Goal: Information Seeking & Learning: Learn about a topic

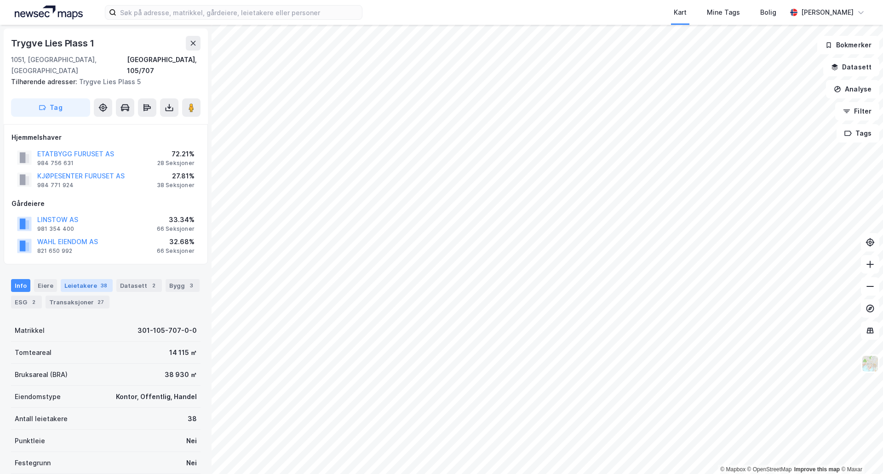
click at [80, 279] on div "Leietakere 38" at bounding box center [87, 285] width 52 height 13
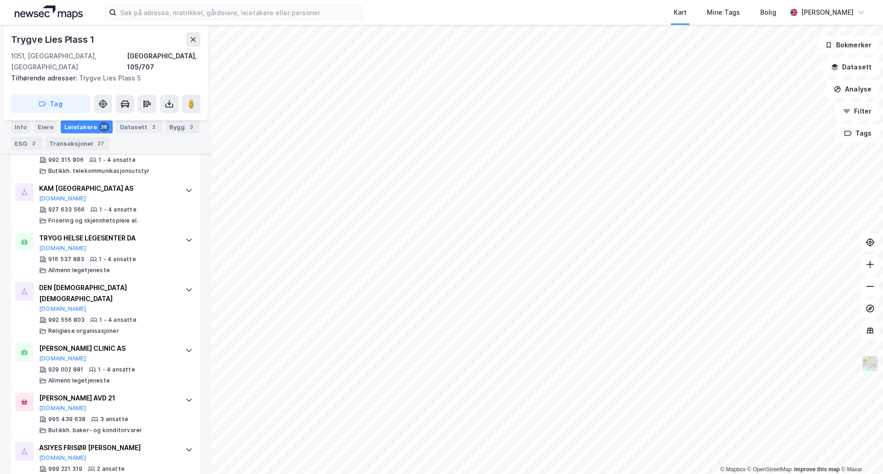
scroll to position [1667, 0]
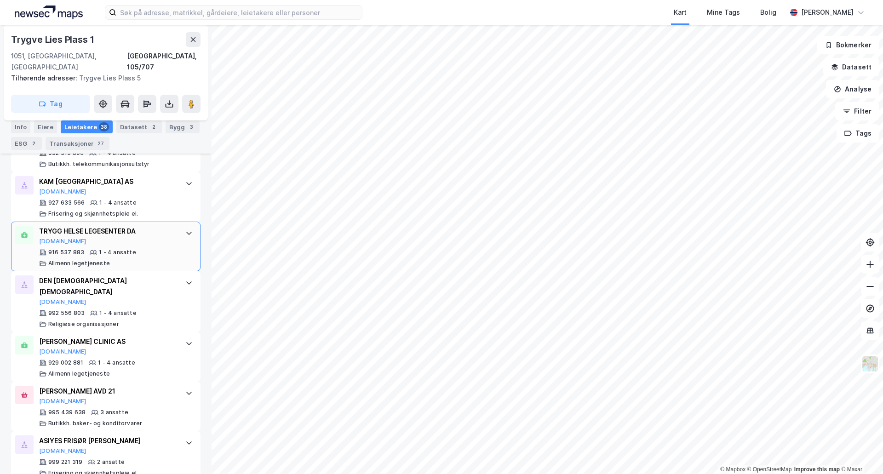
click at [157, 234] on div "TRYGG HELSE LEGESENTER DA Proff.no 916 537 883 1 - 4 ansatte Allmenn legetjenes…" at bounding box center [107, 246] width 137 height 41
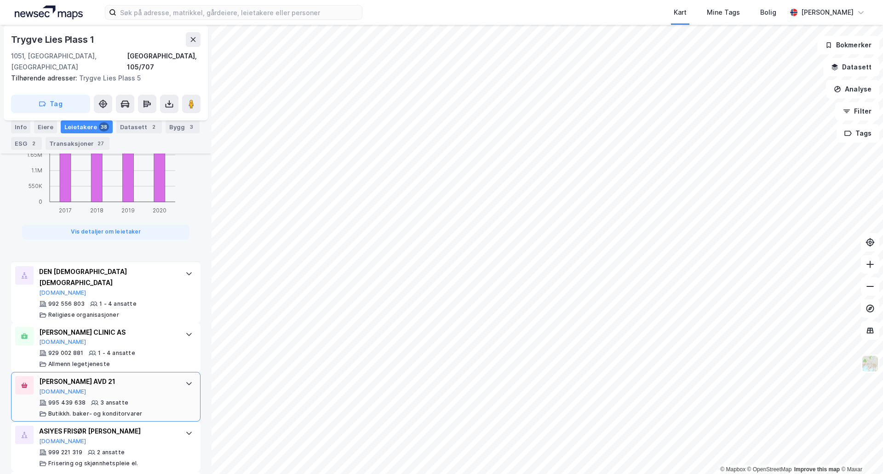
scroll to position [2173, 0]
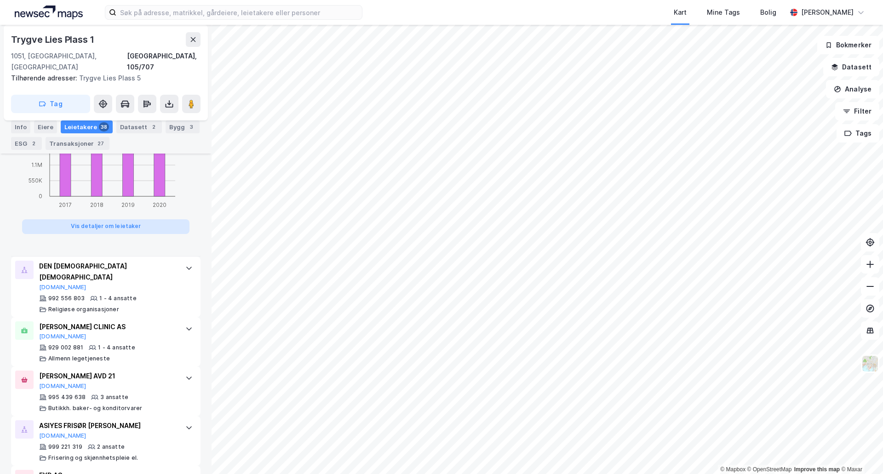
click at [114, 219] on button "Vis detaljer om leietaker" at bounding box center [105, 226] width 167 height 15
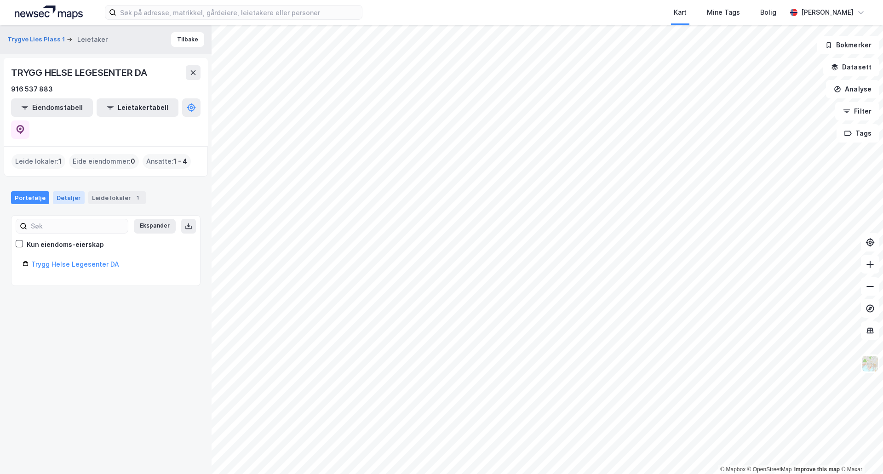
click at [67, 191] on div "Detaljer" at bounding box center [69, 197] width 32 height 13
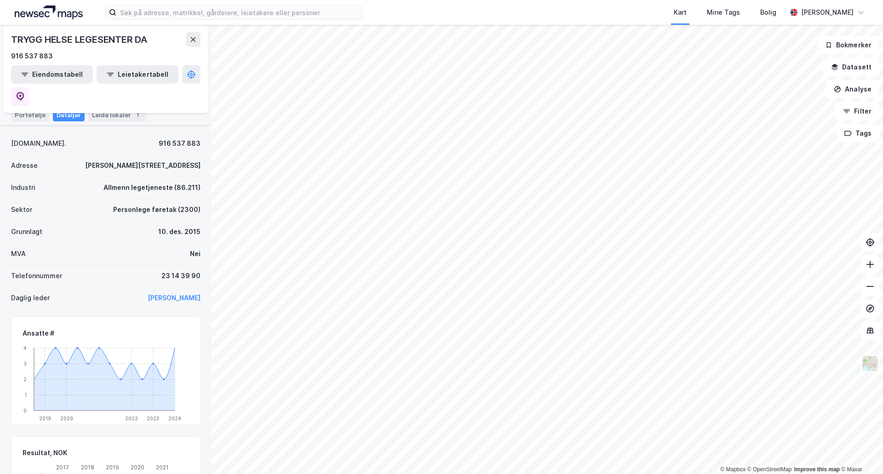
scroll to position [92, 0]
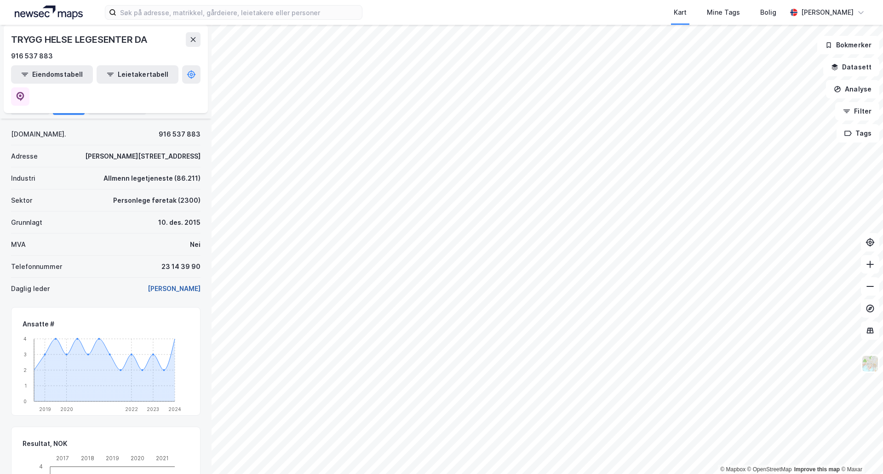
click at [0, 0] on button "Shakera Shansab Zalmai" at bounding box center [0, 0] width 0 height 0
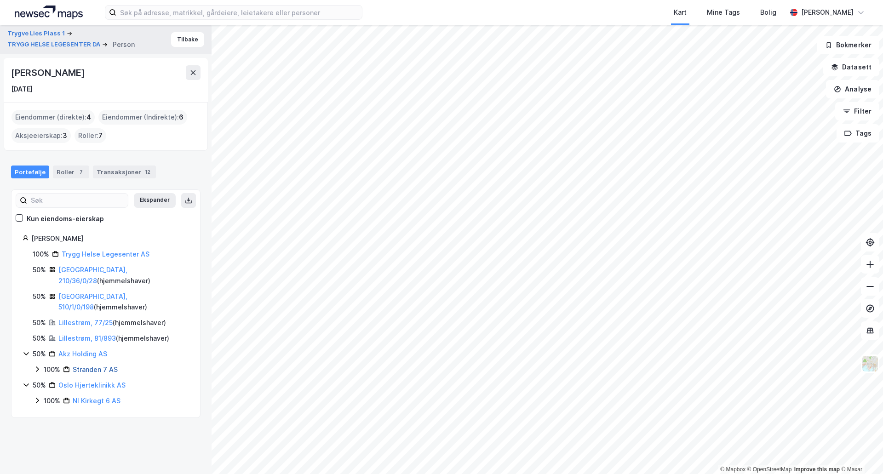
click at [87, 365] on link "Stranden 7 AS" at bounding box center [95, 369] width 45 height 8
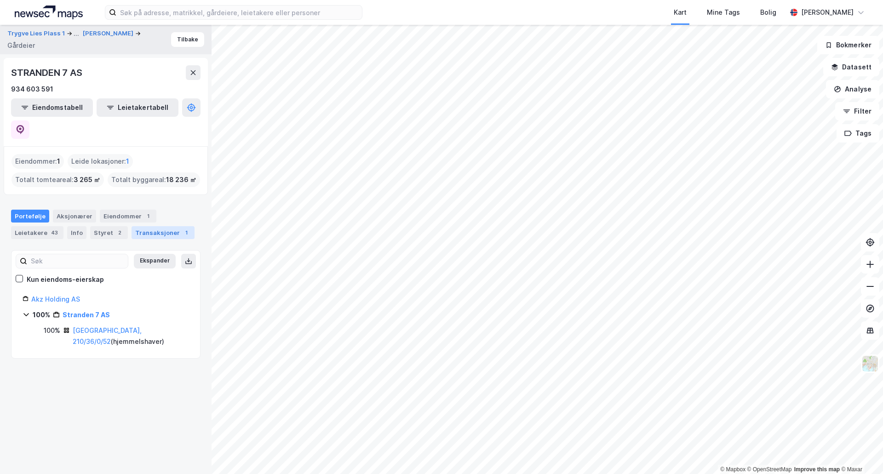
click at [166, 226] on div "Transaksjoner 1" at bounding box center [162, 232] width 63 height 13
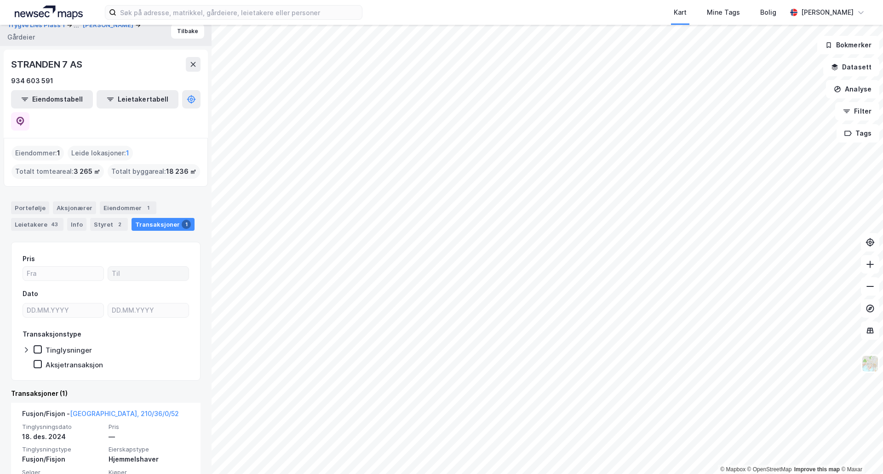
scroll to position [16, 0]
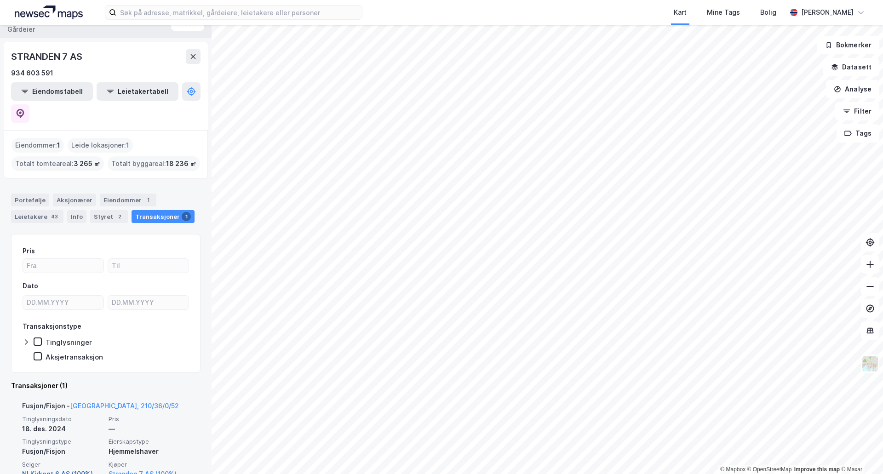
click at [78, 468] on link "Nl Kirkegt 6 AS (100%)" at bounding box center [62, 473] width 81 height 11
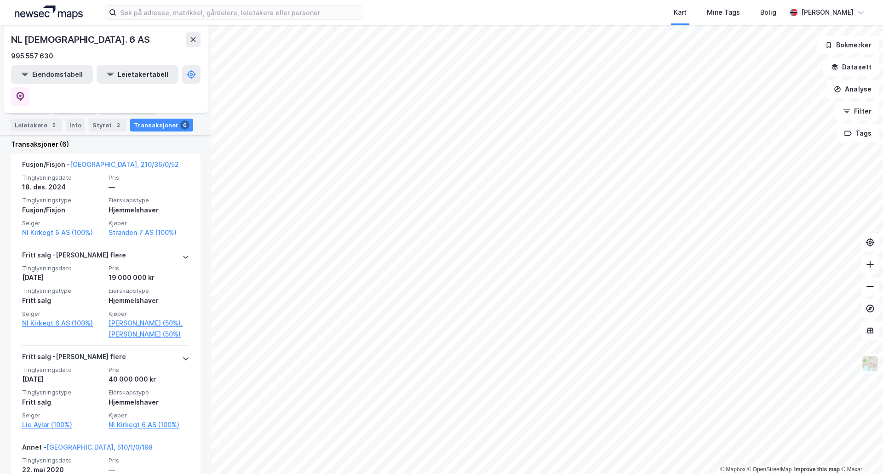
scroll to position [322, 0]
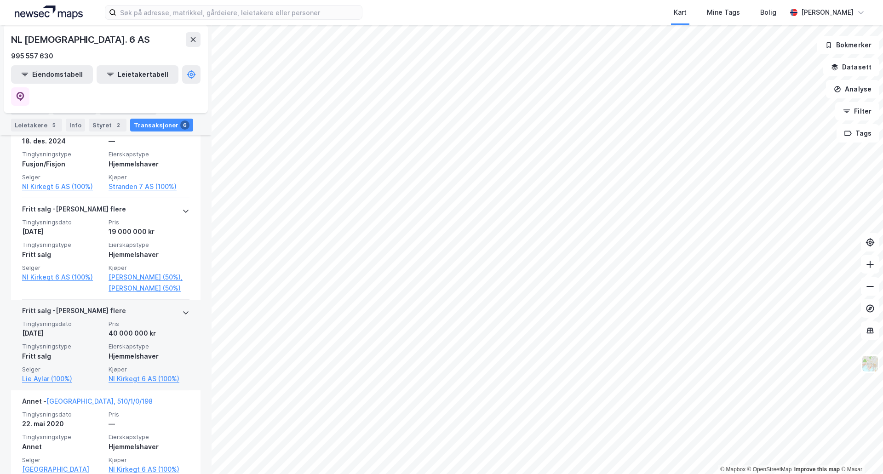
click at [113, 320] on span "Pris" at bounding box center [148, 324] width 81 height 8
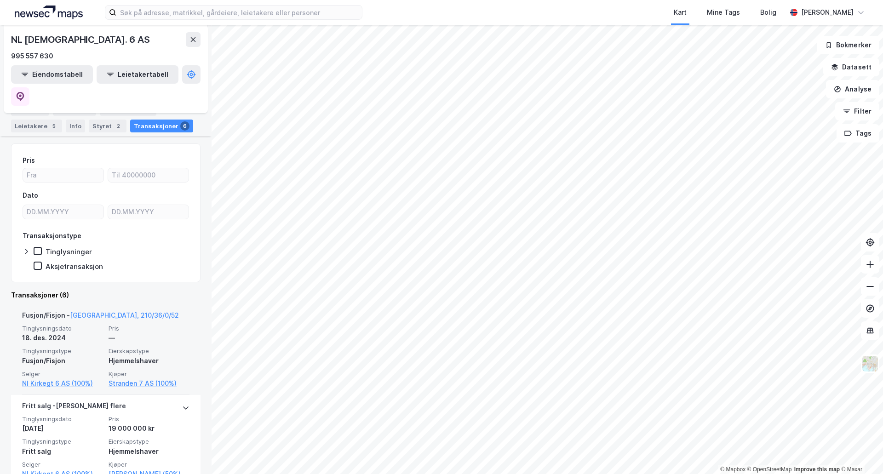
scroll to position [230, 0]
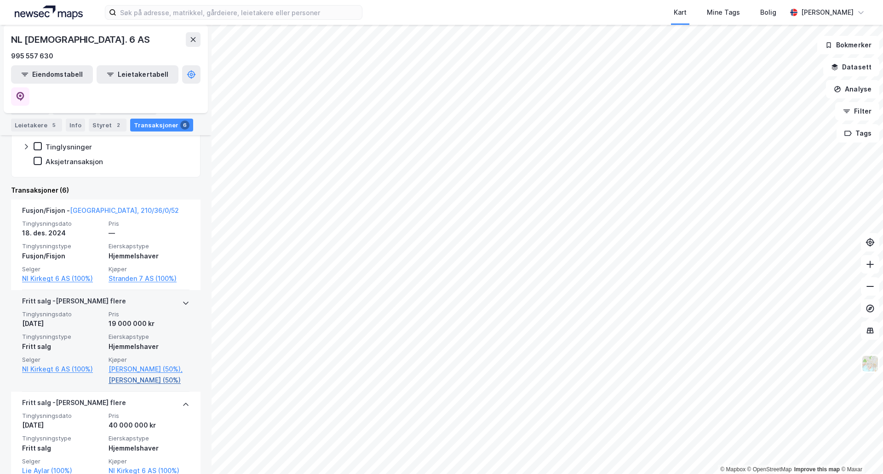
click at [137, 375] on link "Zalmai Akram (50%)" at bounding box center [148, 380] width 81 height 11
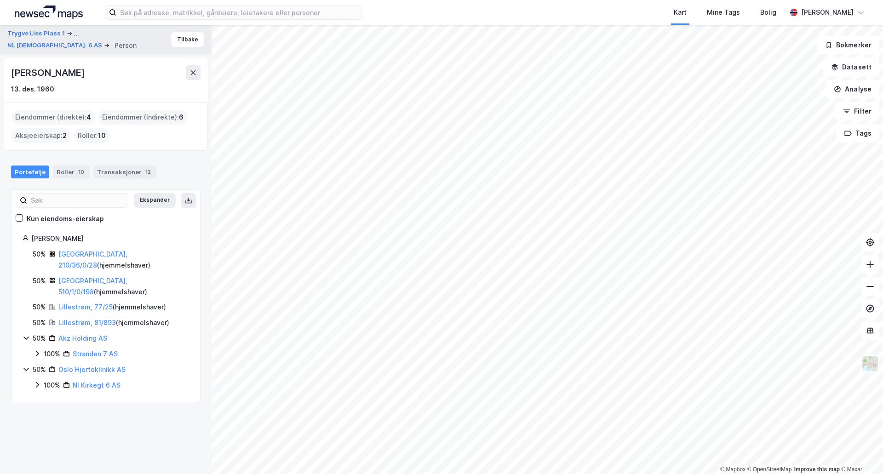
click at [34, 70] on div "Akram Zalmai" at bounding box center [48, 72] width 75 height 15
